Goal: Ask a question

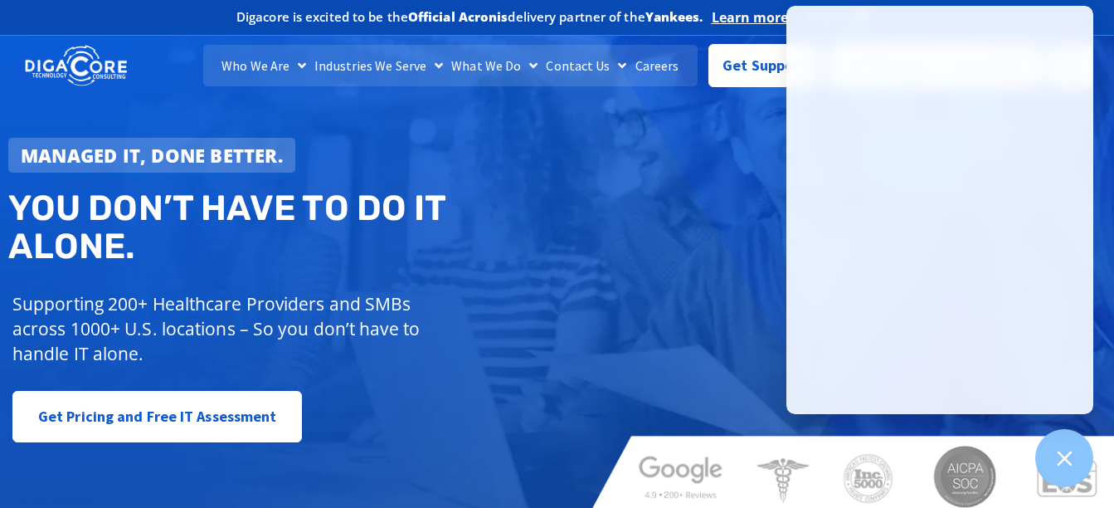
click at [728, 202] on div "Managed IT, done better. You don’t have to do IT alone. Supporting 200+ Healthc…" at bounding box center [557, 269] width 1114 height 493
click at [726, 246] on div "Managed IT, done better. You don’t have to do IT alone. Supporting 200+ Healthc…" at bounding box center [557, 269] width 1114 height 493
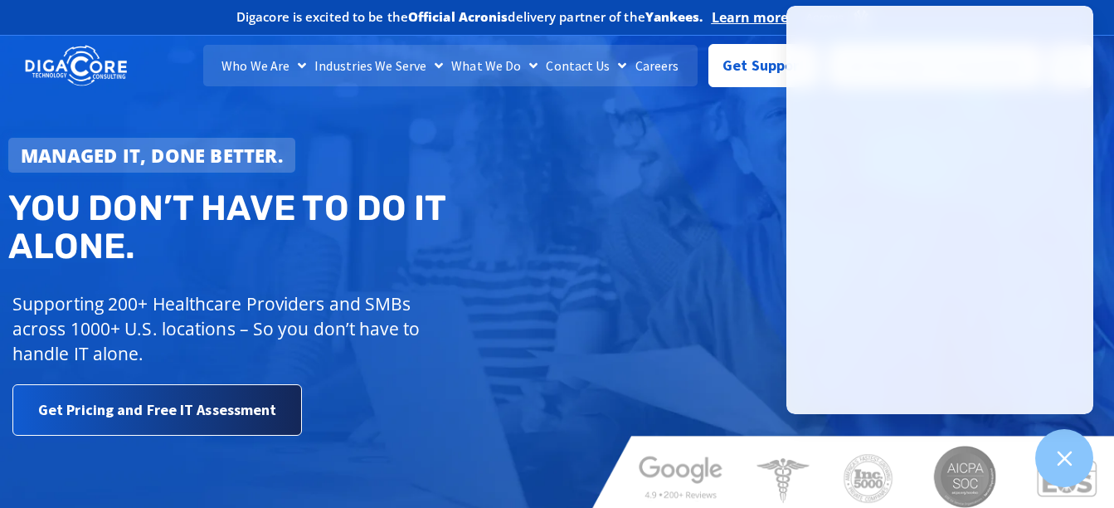
click at [288, 407] on link "Get Pricing and Free IT Assessment" at bounding box center [157, 409] width 290 height 51
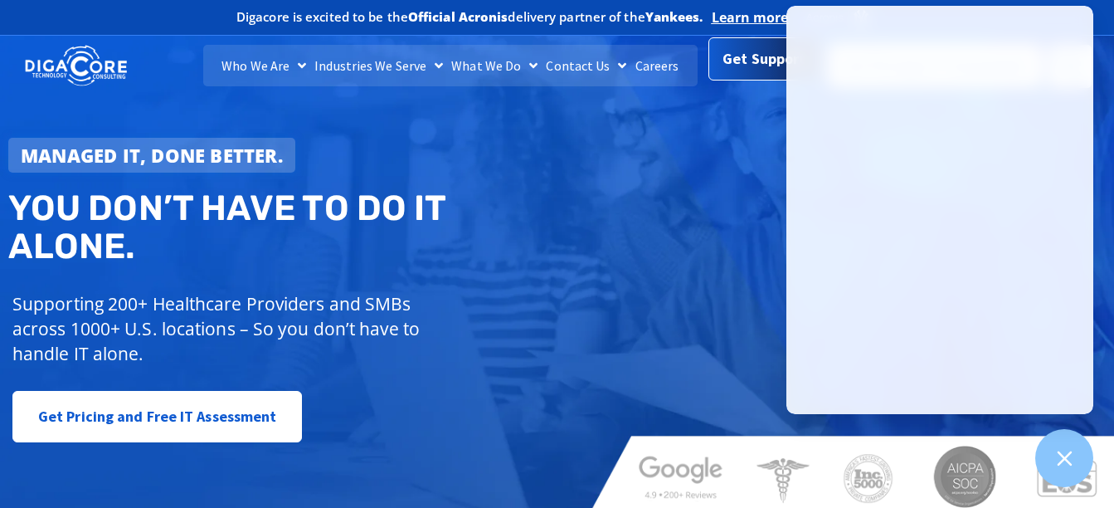
click at [744, 66] on span "Get Support" at bounding box center [764, 58] width 83 height 33
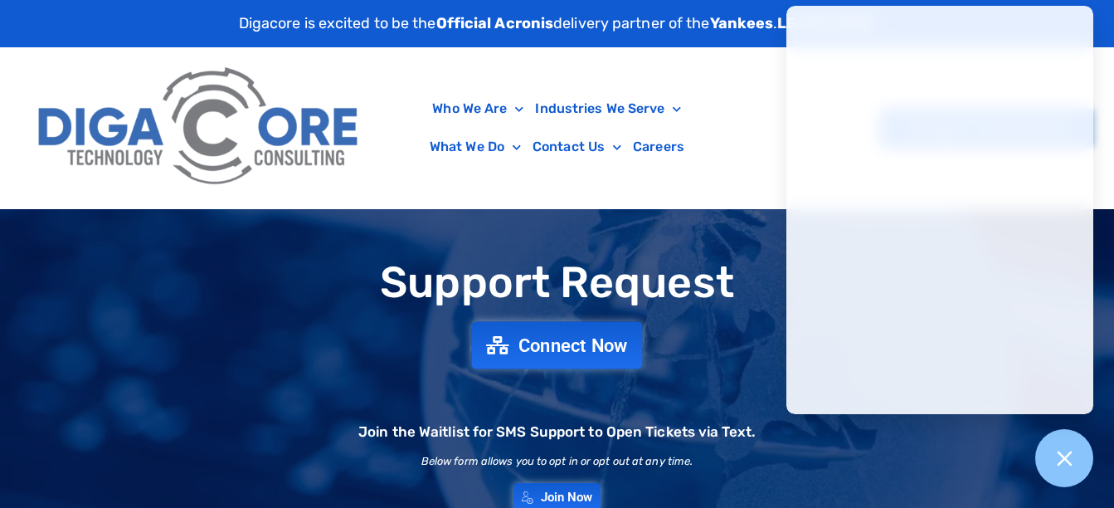
click at [588, 352] on span "Connect Now" at bounding box center [574, 345] width 110 height 18
